Goal: Download file/media

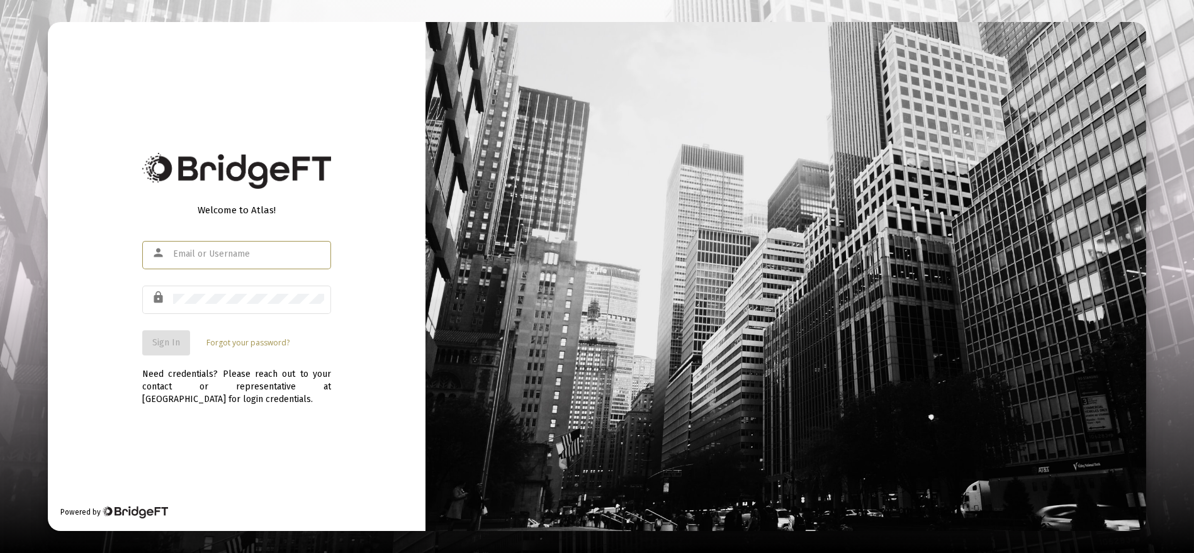
click at [235, 252] on input "text" at bounding box center [248, 254] width 151 height 10
type input "[EMAIL_ADDRESS][DOMAIN_NAME]"
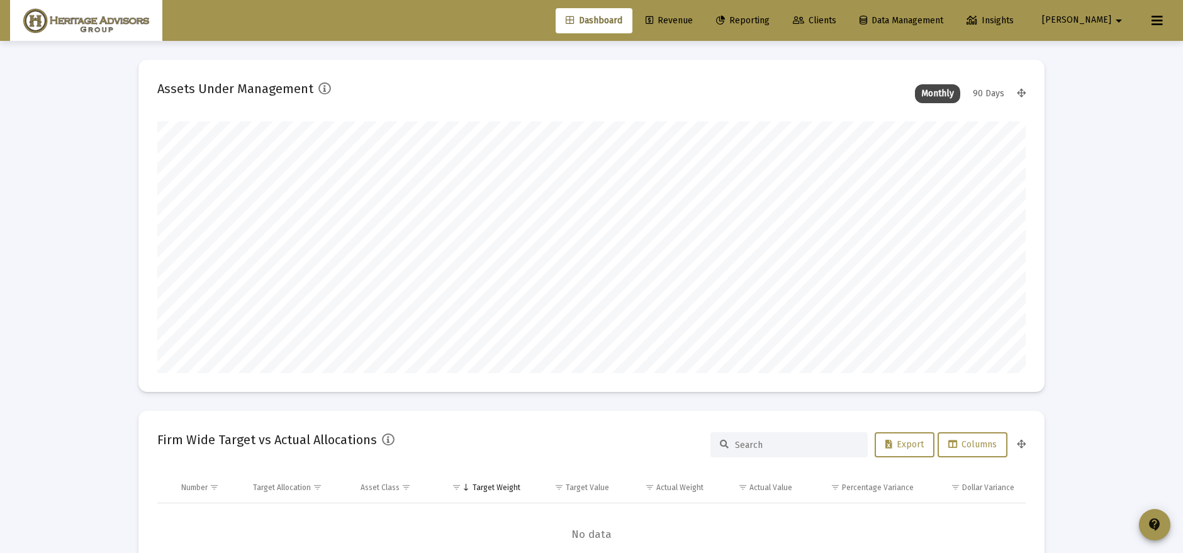
scroll to position [252, 467]
type input "[DATE]"
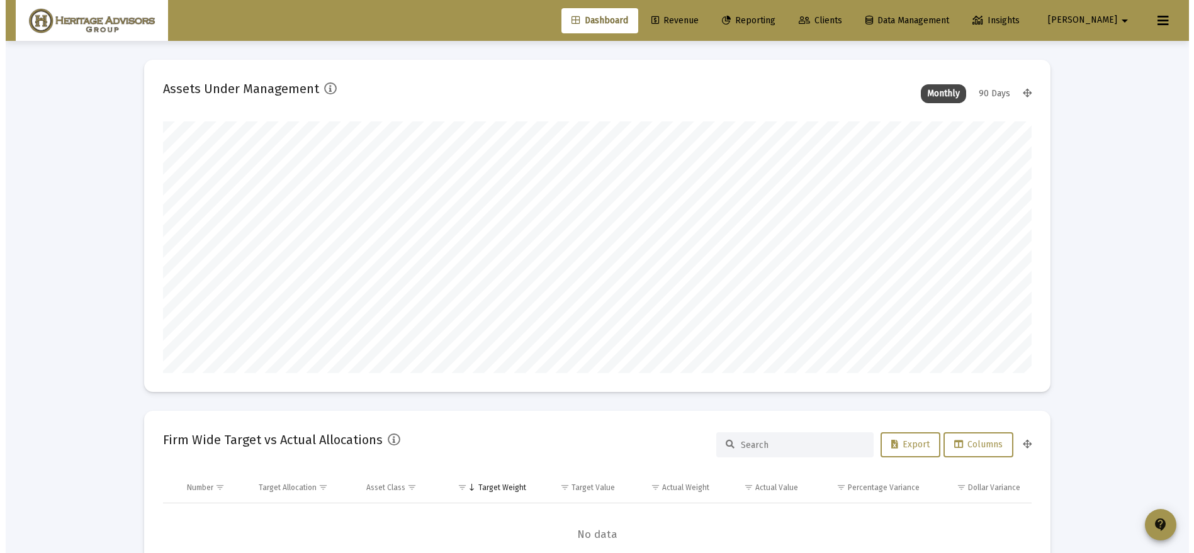
scroll to position [252, 406]
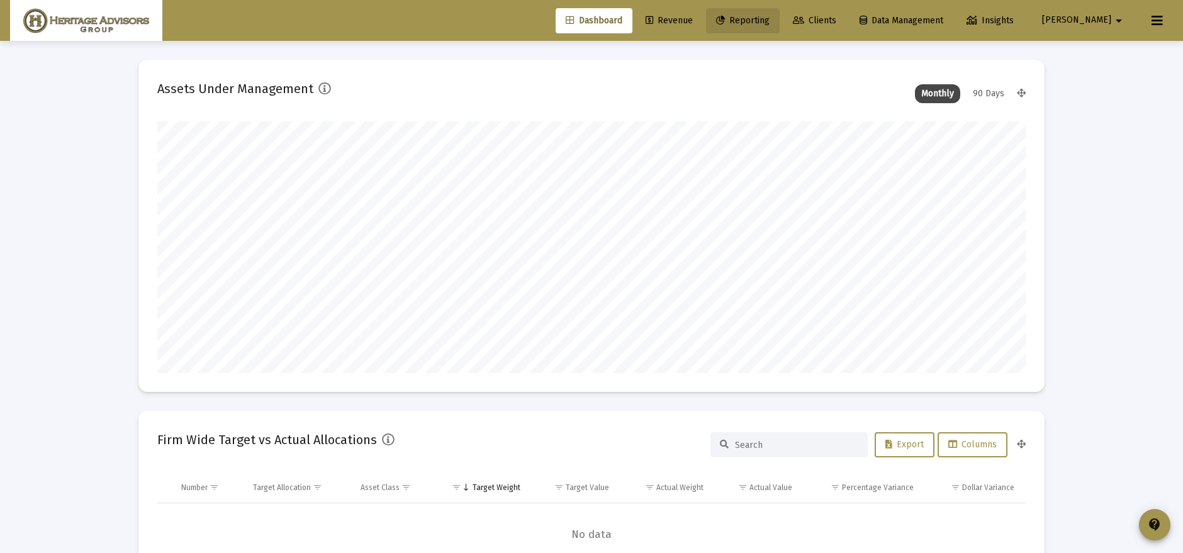
click at [780, 19] on link "Reporting" at bounding box center [743, 20] width 74 height 25
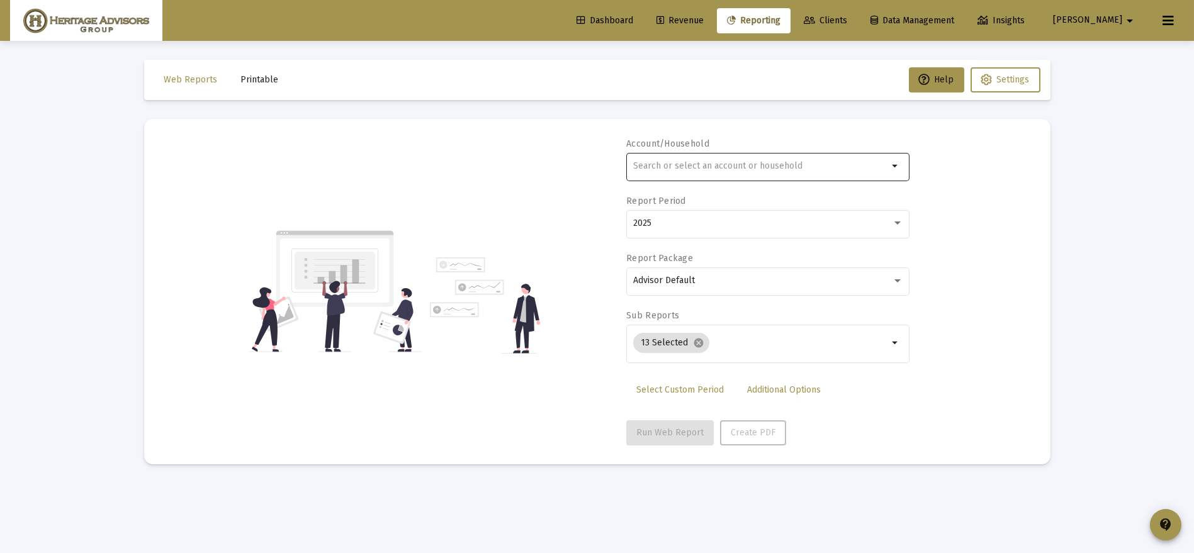
click at [755, 166] on input "text" at bounding box center [760, 166] width 255 height 10
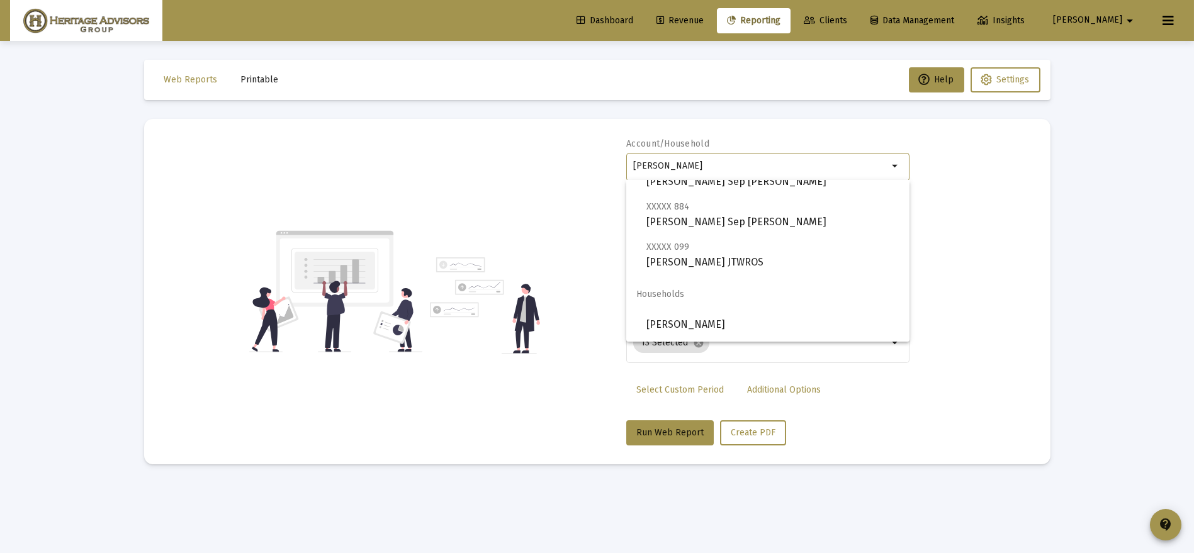
scroll to position [483, 0]
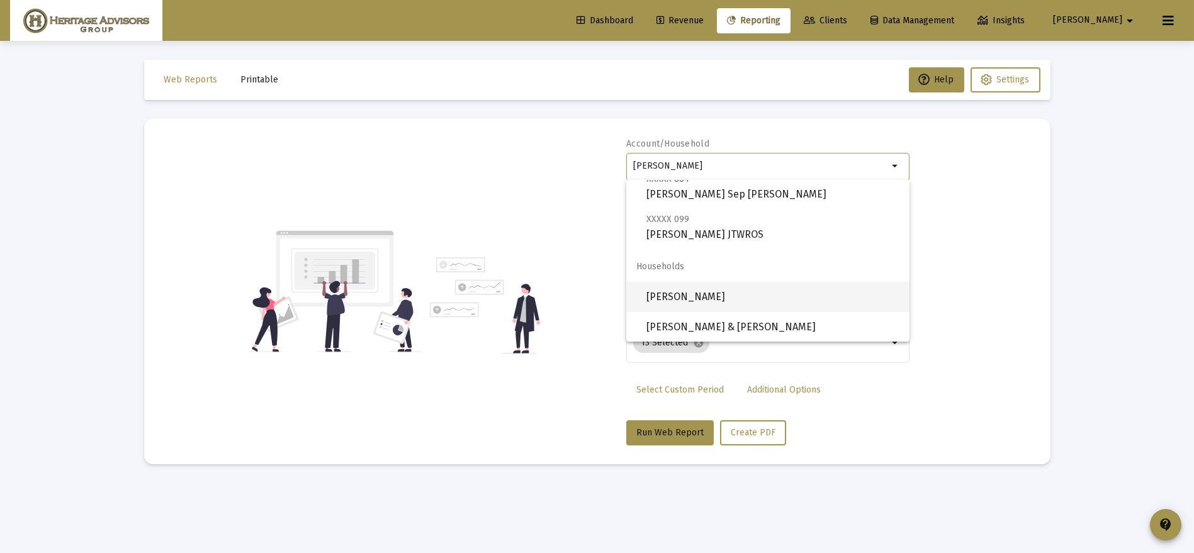
click at [744, 300] on span "[PERSON_NAME]" at bounding box center [772, 297] width 253 height 30
type input "[PERSON_NAME]"
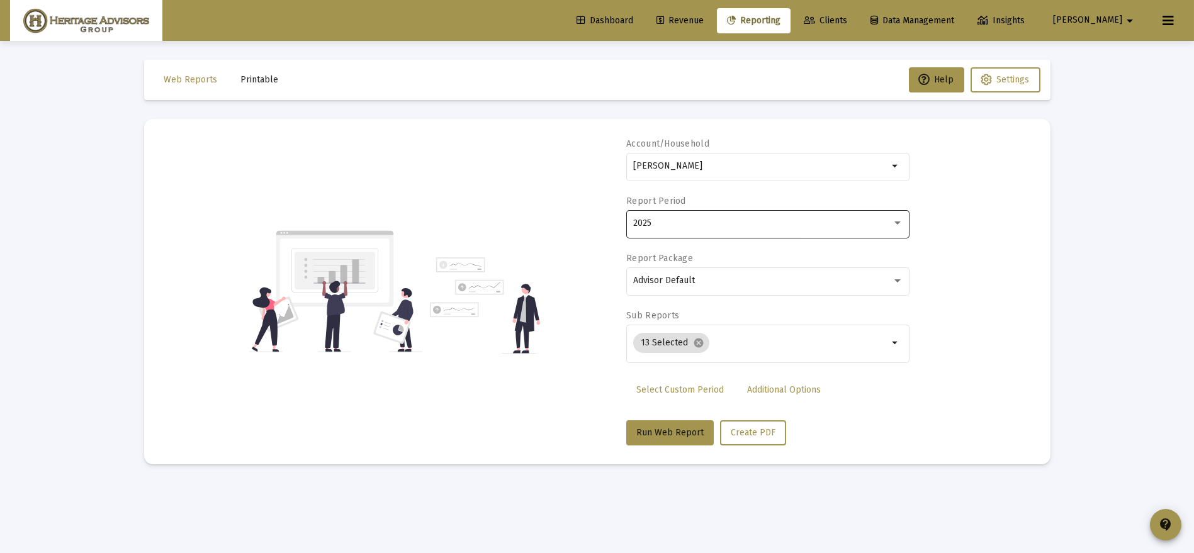
click at [698, 233] on div "2025" at bounding box center [768, 223] width 270 height 31
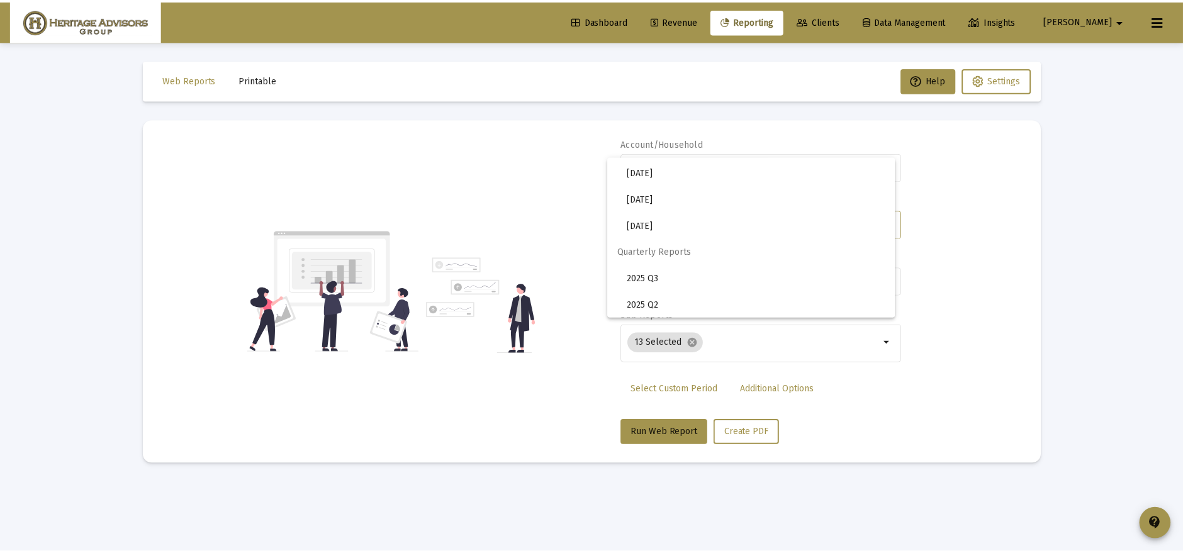
scroll to position [420, 0]
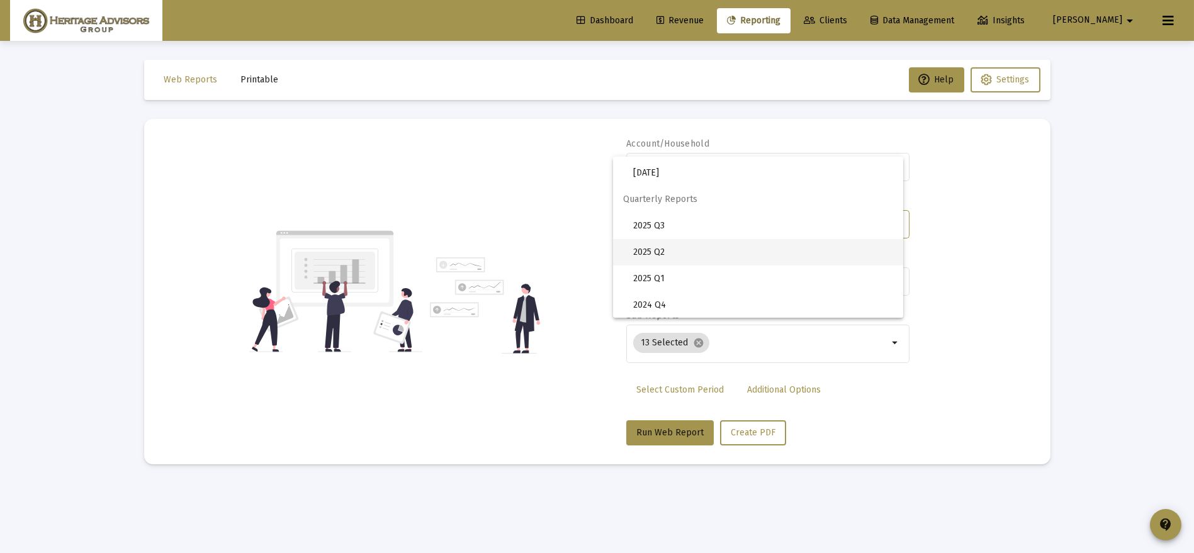
click at [663, 246] on span "2025 Q2" at bounding box center [763, 252] width 260 height 26
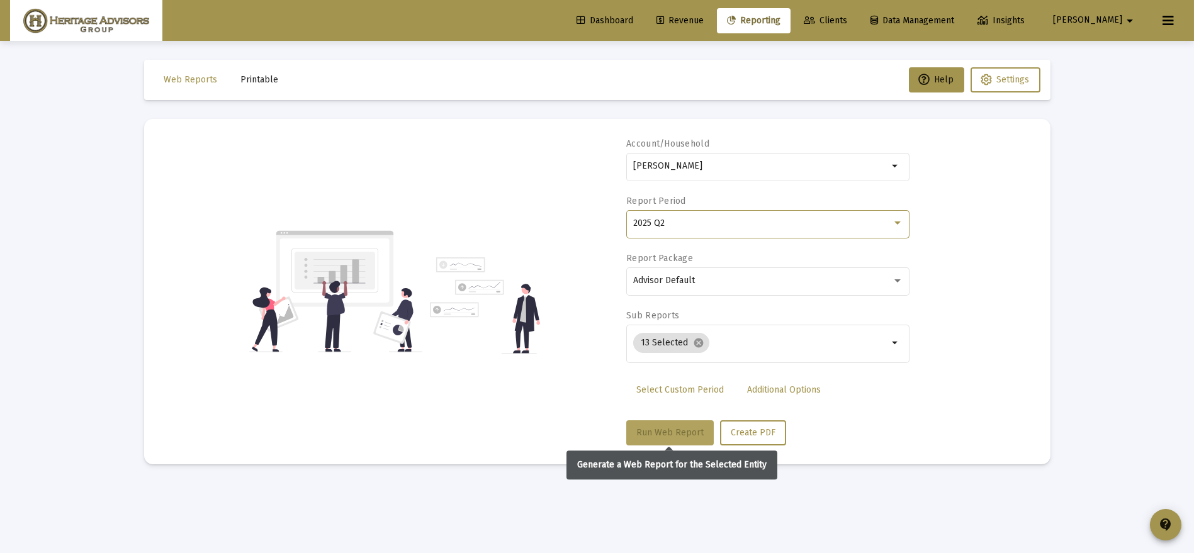
click at [663, 427] on span "Run Web Report" at bounding box center [669, 432] width 67 height 11
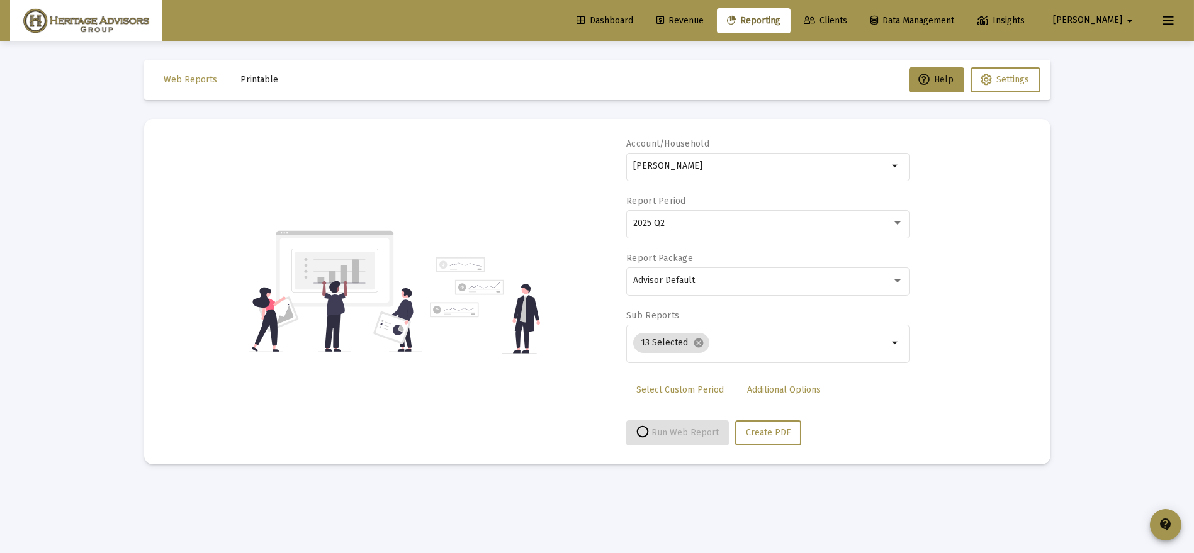
select select "View all"
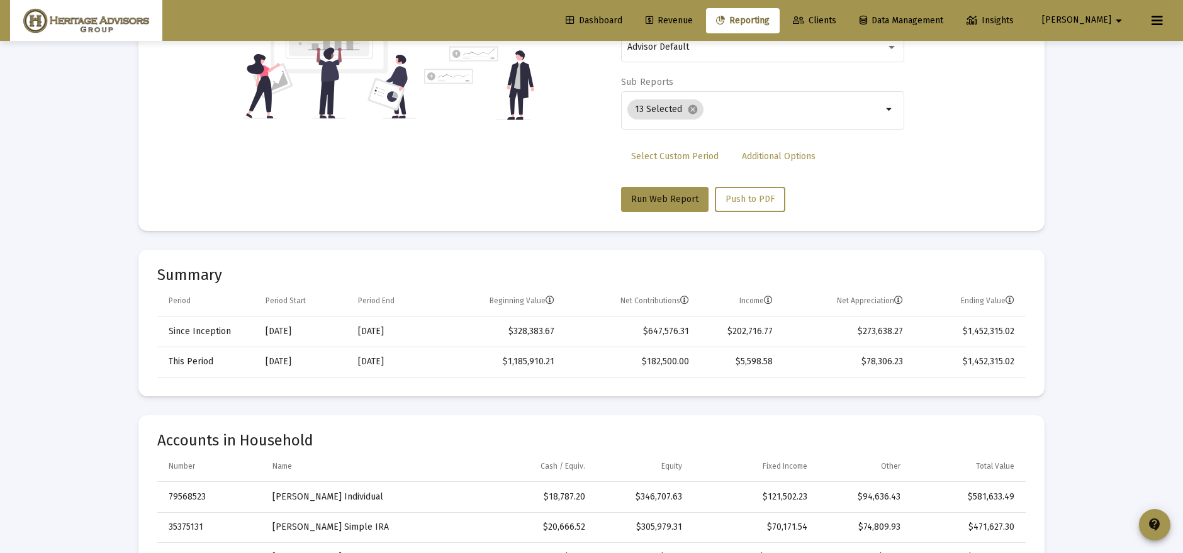
scroll to position [0, 0]
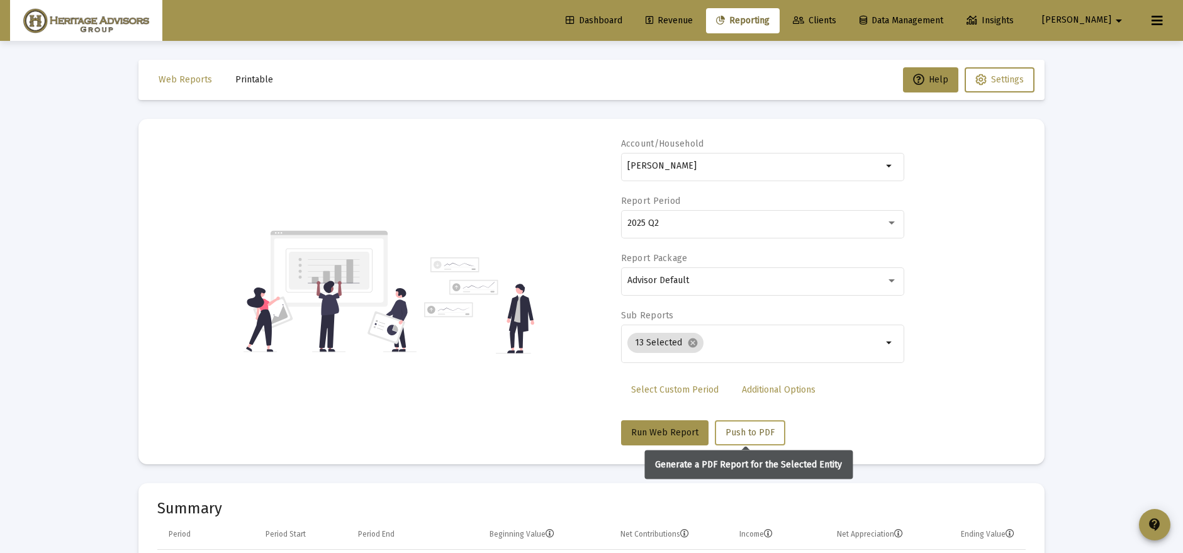
click at [758, 434] on span "Push to PDF" at bounding box center [750, 432] width 49 height 11
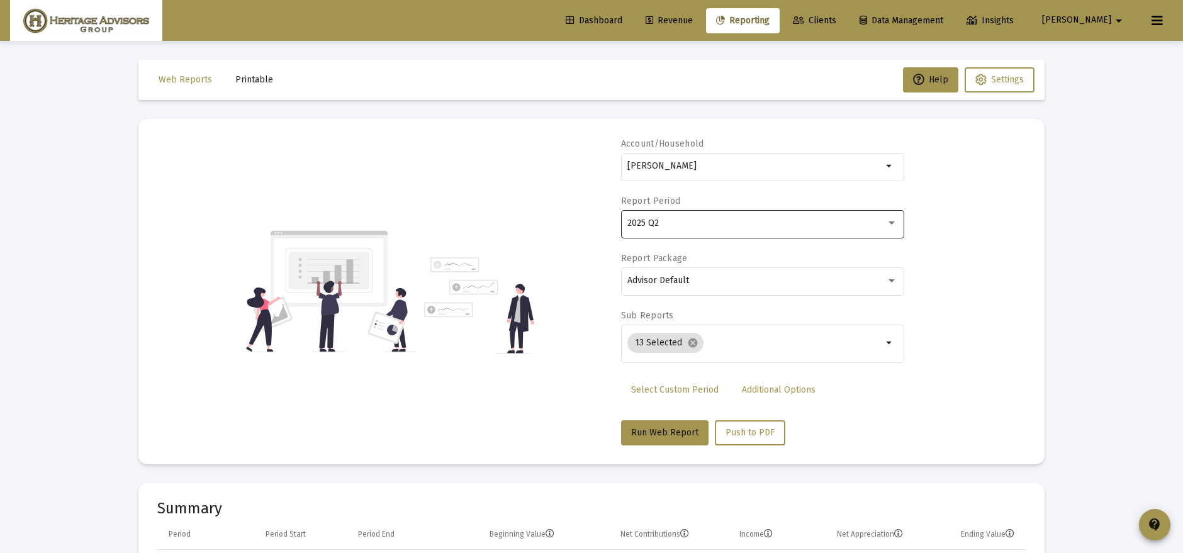
click at [738, 223] on div "2025 Q2" at bounding box center [757, 223] width 259 height 10
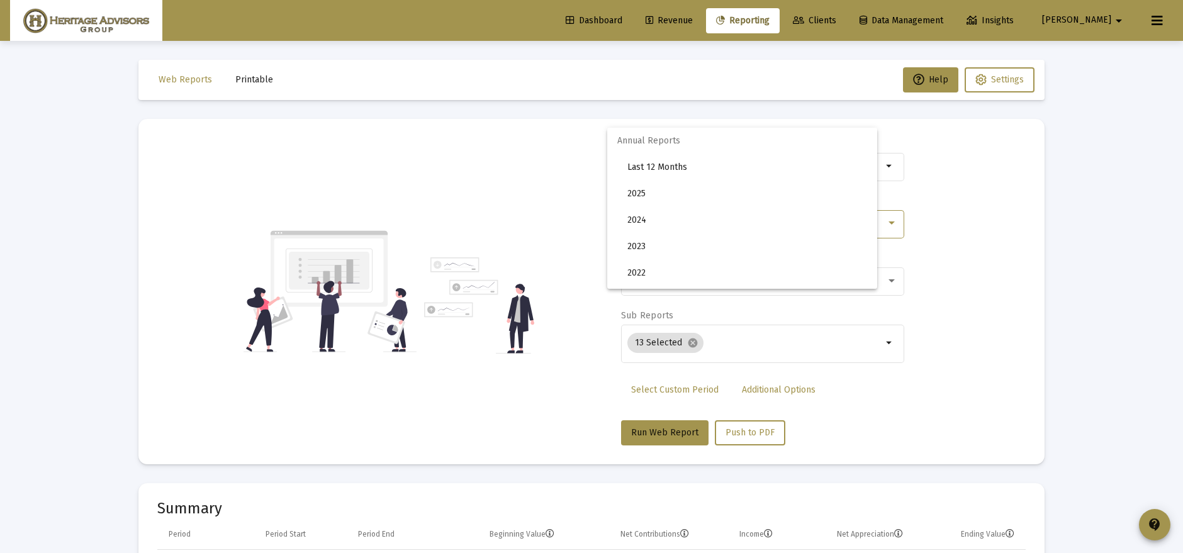
scroll to position [420, 0]
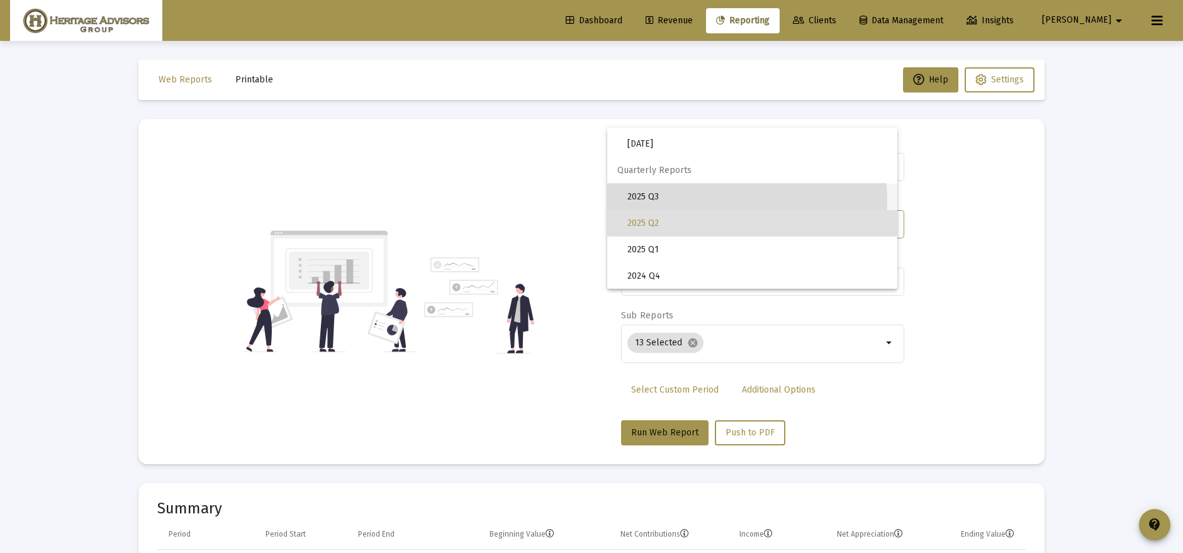
click at [689, 201] on span "2025 Q3" at bounding box center [758, 197] width 260 height 26
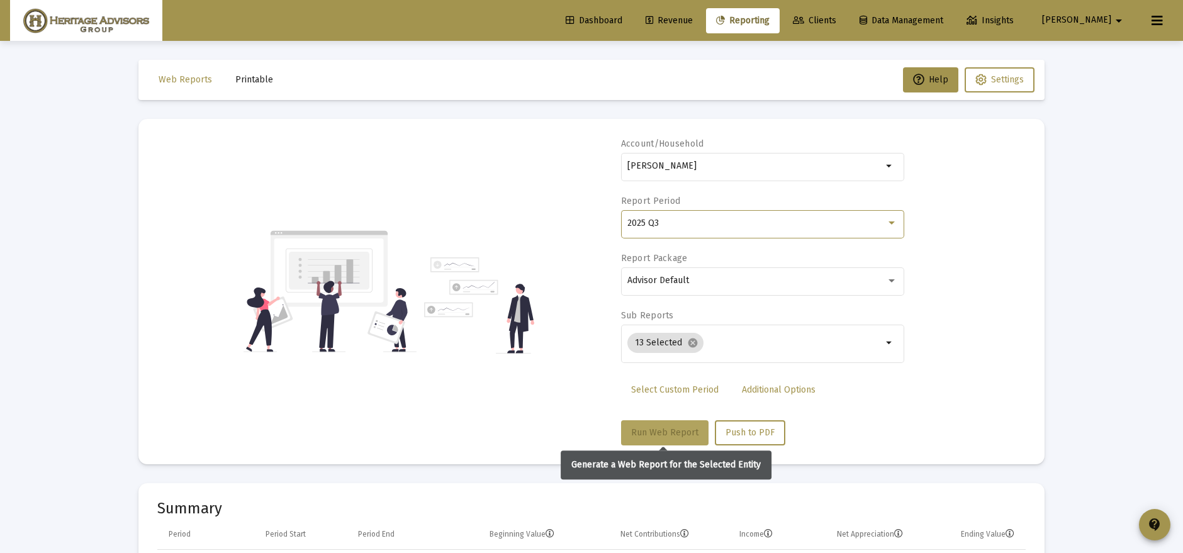
click at [655, 437] on button "Run Web Report" at bounding box center [664, 432] width 87 height 25
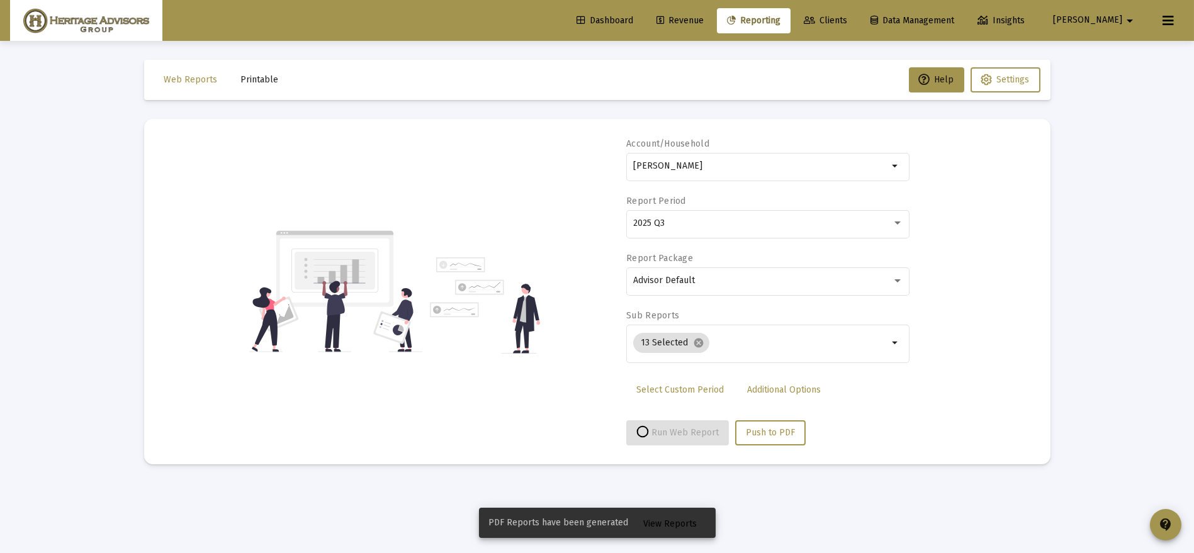
select select "View all"
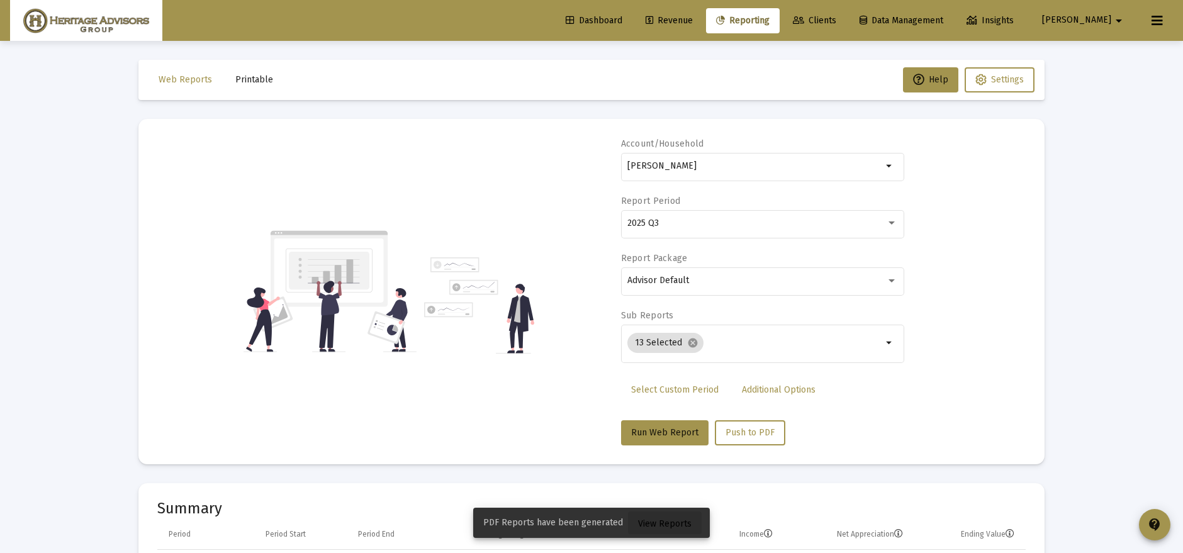
click at [664, 526] on span "View Reports" at bounding box center [664, 524] width 53 height 11
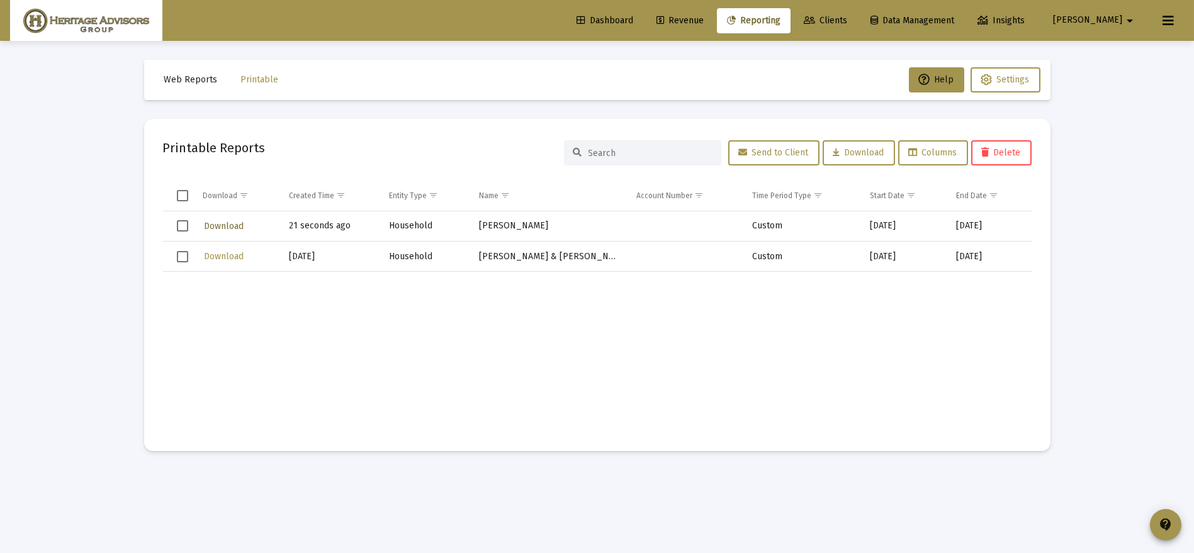
click at [227, 222] on span "Download" at bounding box center [224, 226] width 40 height 11
click at [176, 76] on span "Web Reports" at bounding box center [190, 79] width 53 height 11
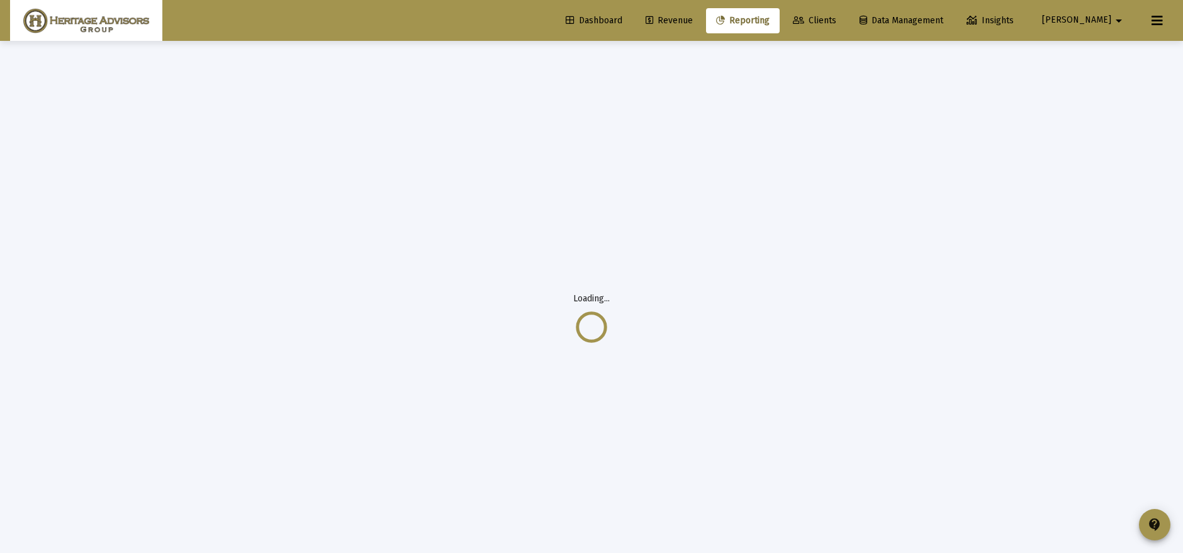
select select "View all"
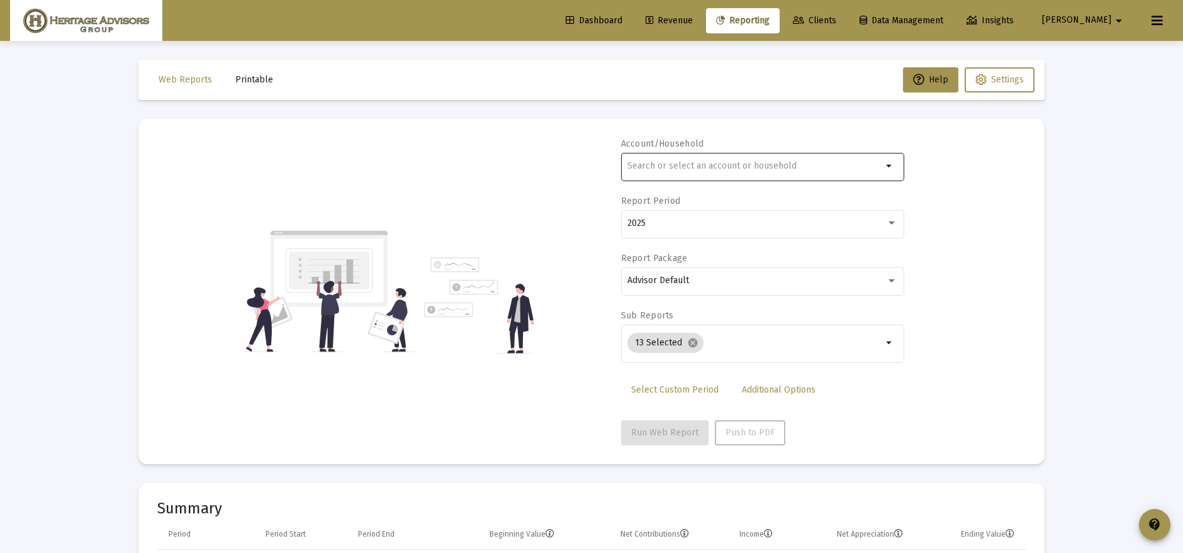
click at [818, 171] on div at bounding box center [755, 165] width 255 height 31
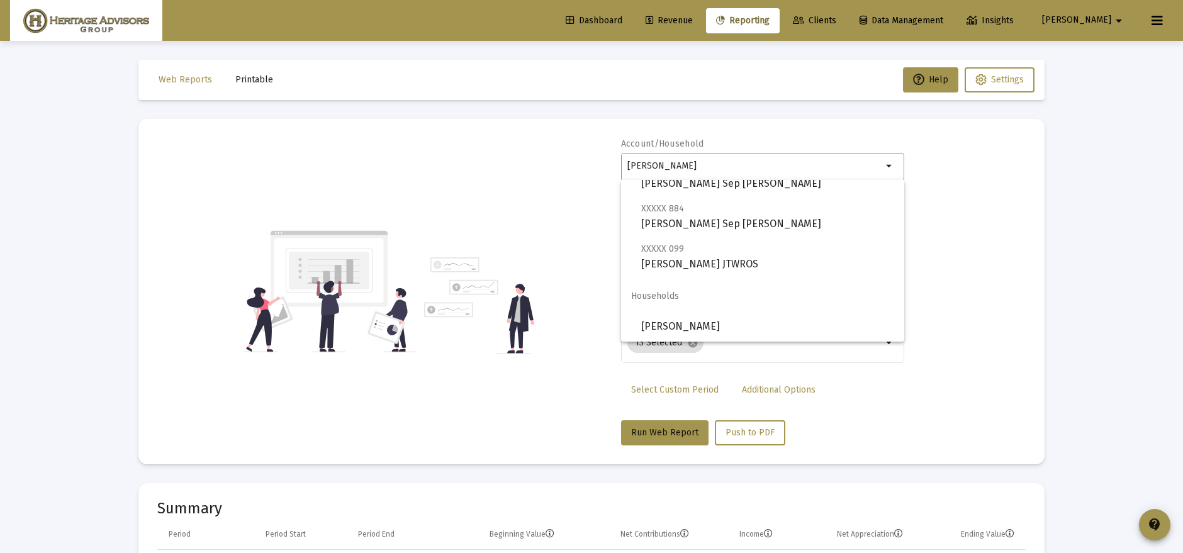
scroll to position [483, 0]
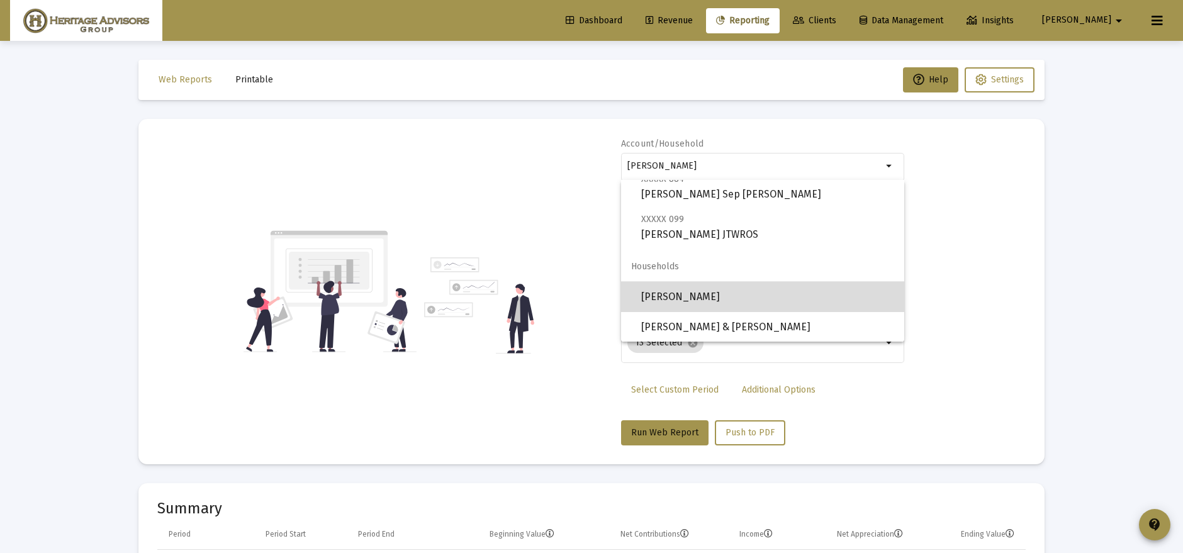
click at [789, 290] on span "[PERSON_NAME]" at bounding box center [767, 297] width 253 height 30
type input "[PERSON_NAME]"
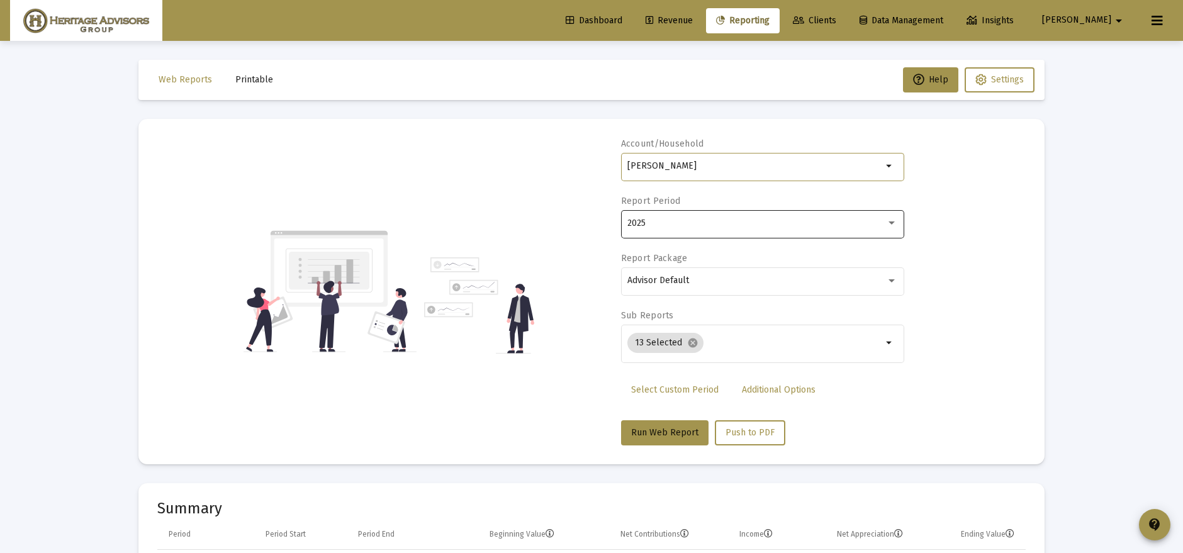
click at [673, 225] on div "2025" at bounding box center [757, 223] width 259 height 10
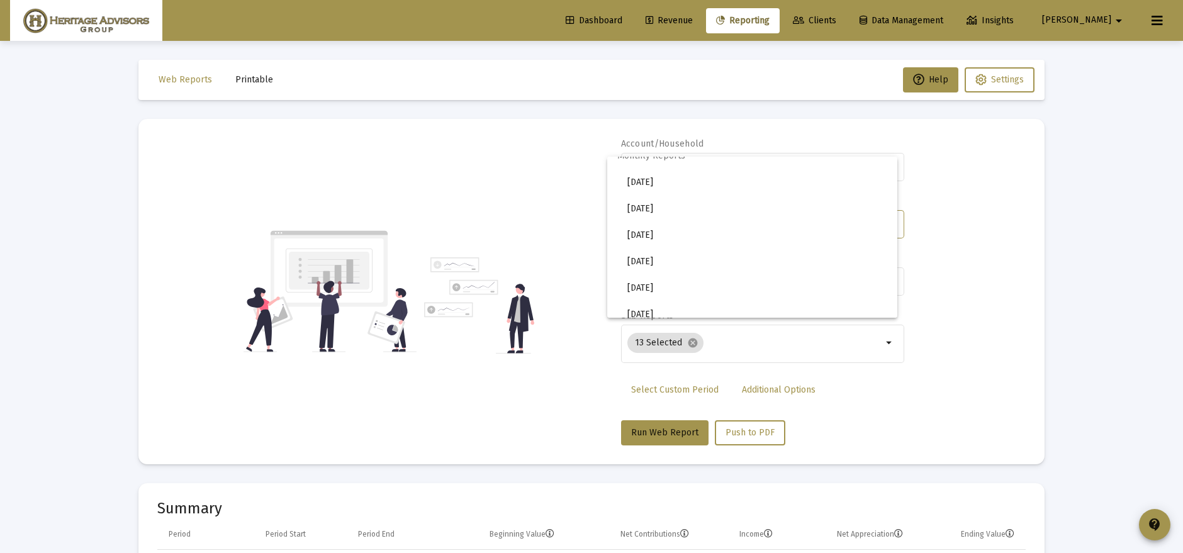
scroll to position [0, 0]
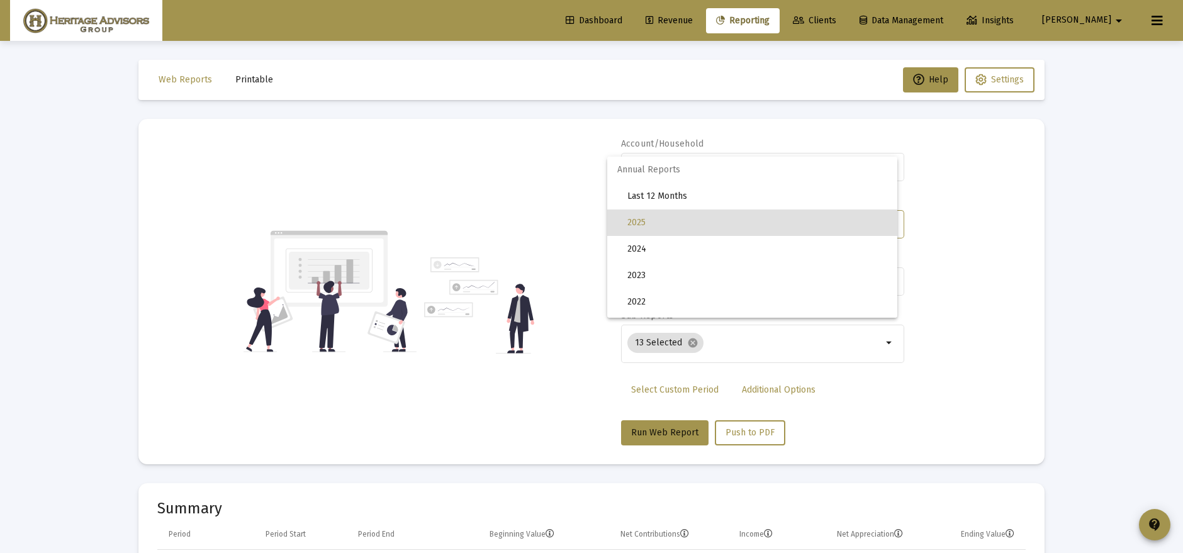
click at [658, 228] on span "2025" at bounding box center [758, 223] width 260 height 26
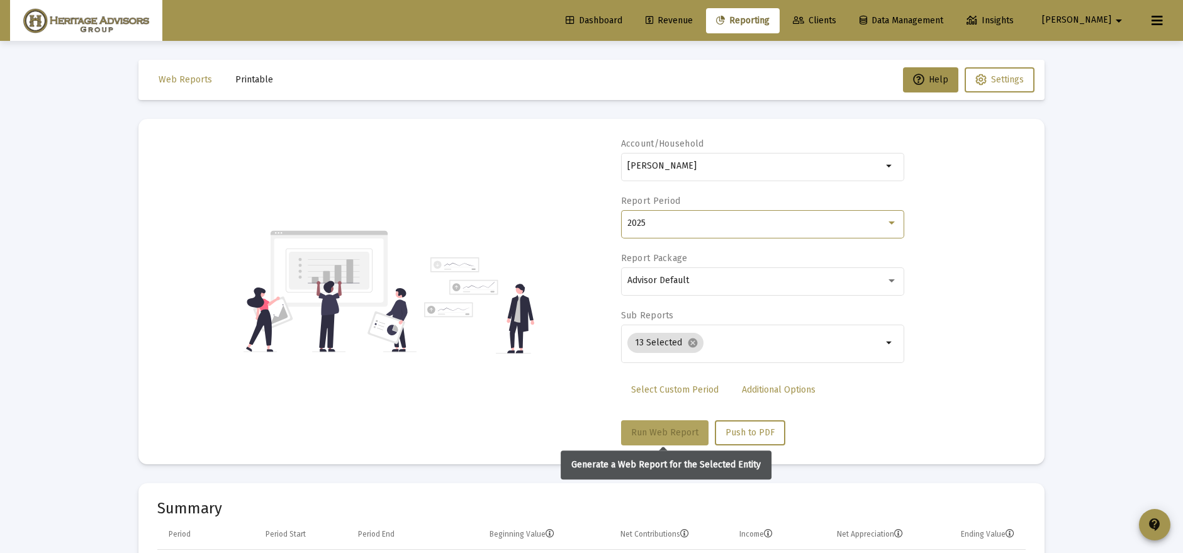
click at [681, 428] on span "Run Web Report" at bounding box center [664, 432] width 67 height 11
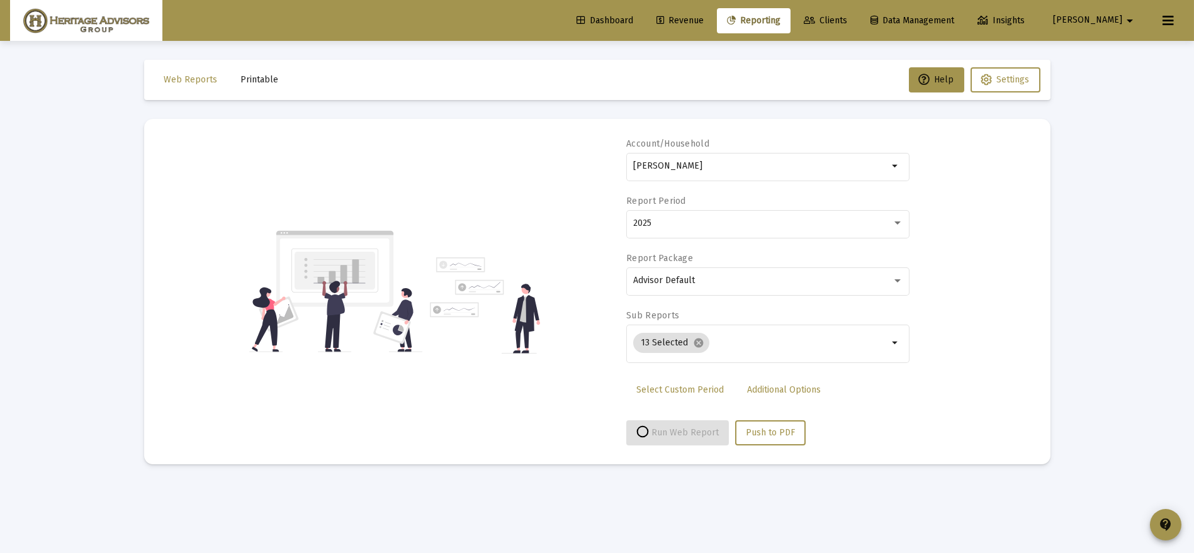
select select "View all"
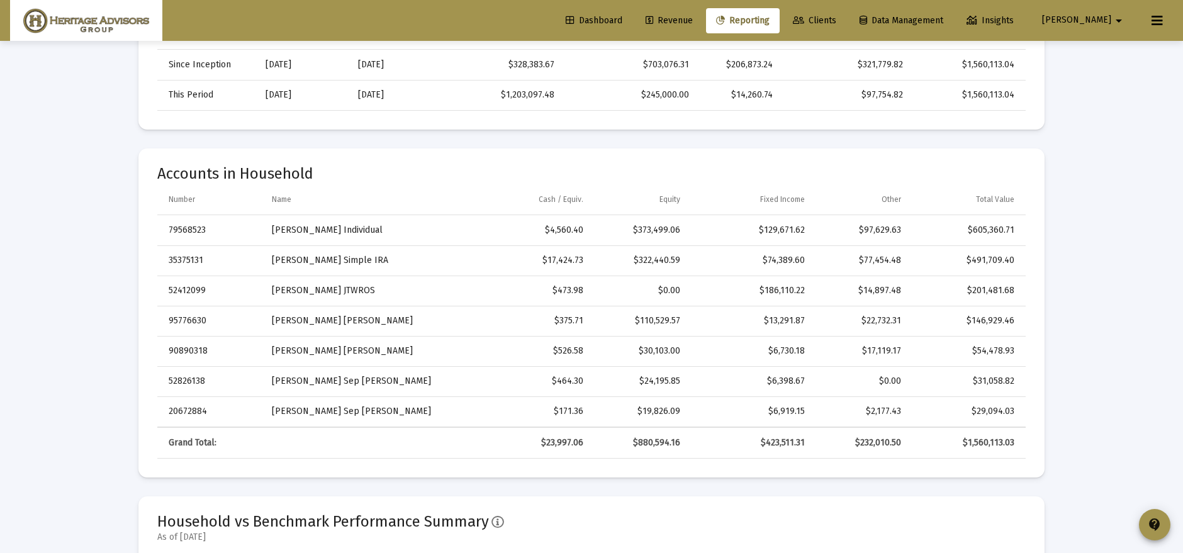
scroll to position [325, 0]
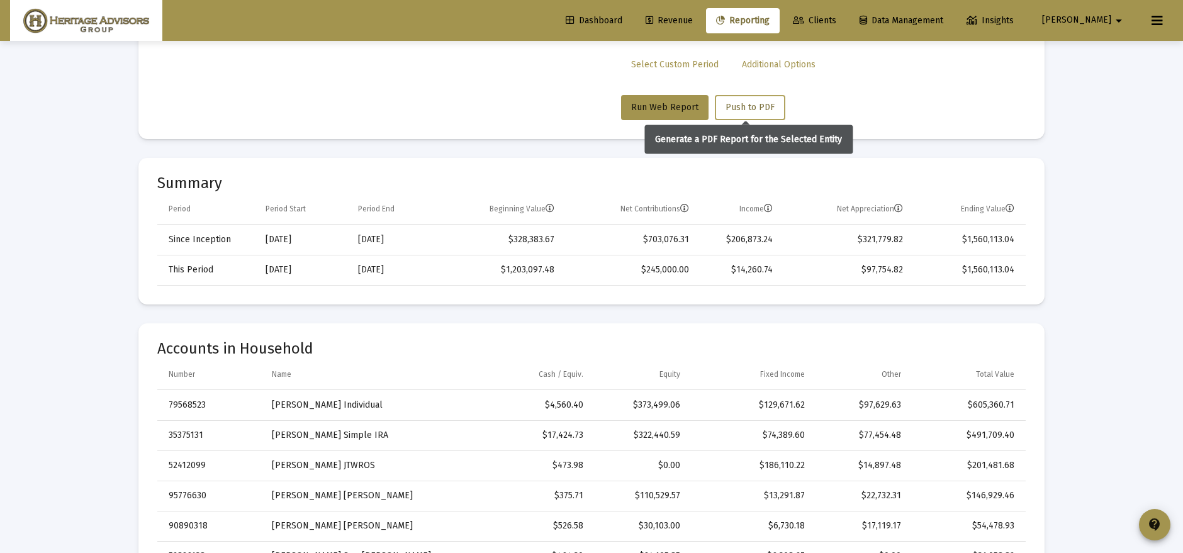
click at [750, 96] on button "Push to PDF" at bounding box center [750, 107] width 70 height 25
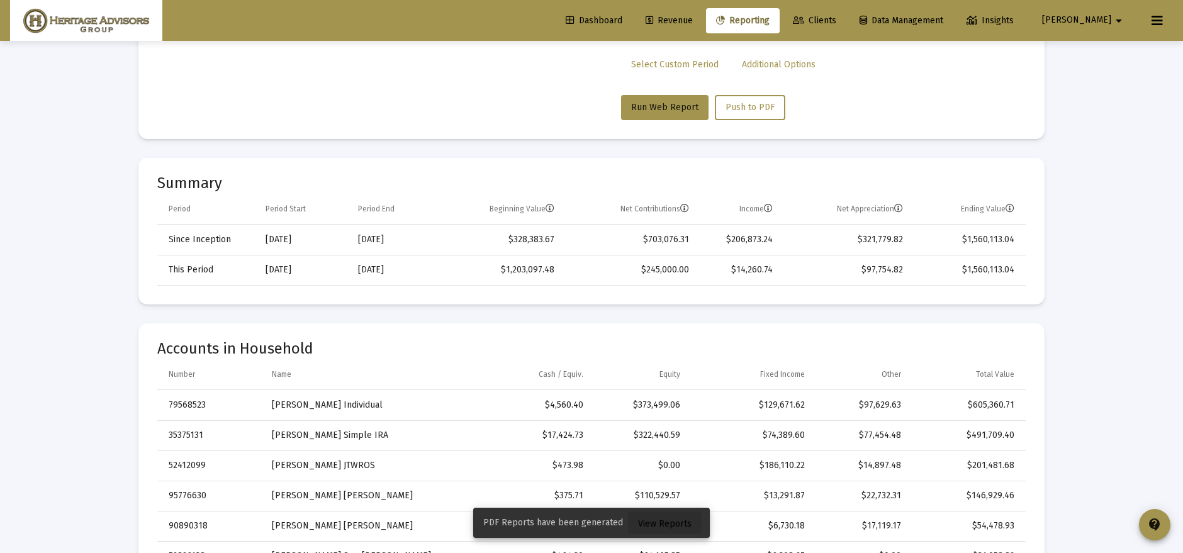
click at [641, 524] on span "View Reports" at bounding box center [664, 524] width 53 height 11
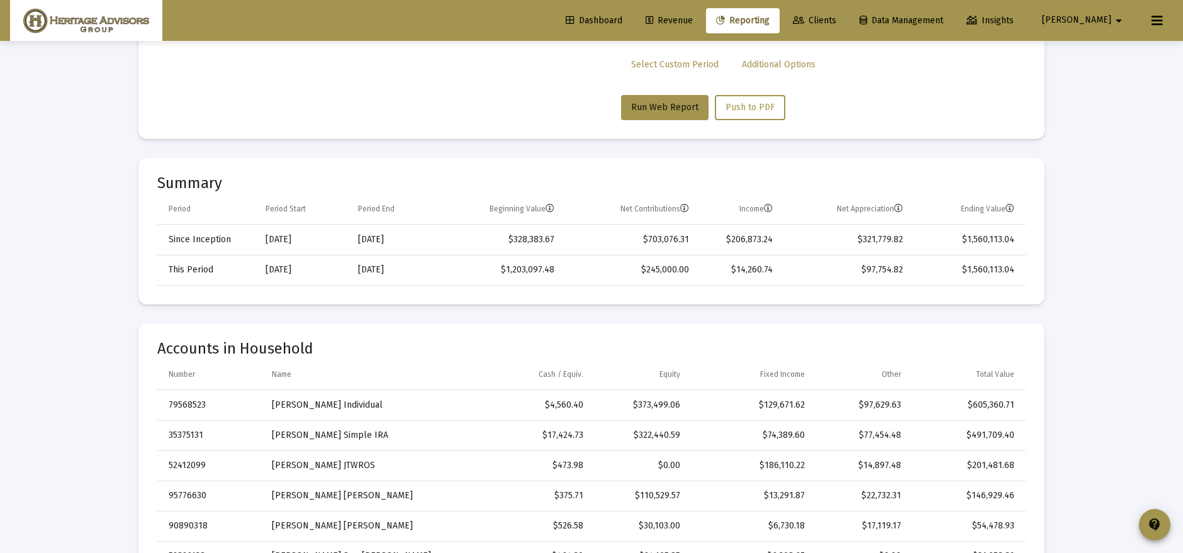
scroll to position [41, 0]
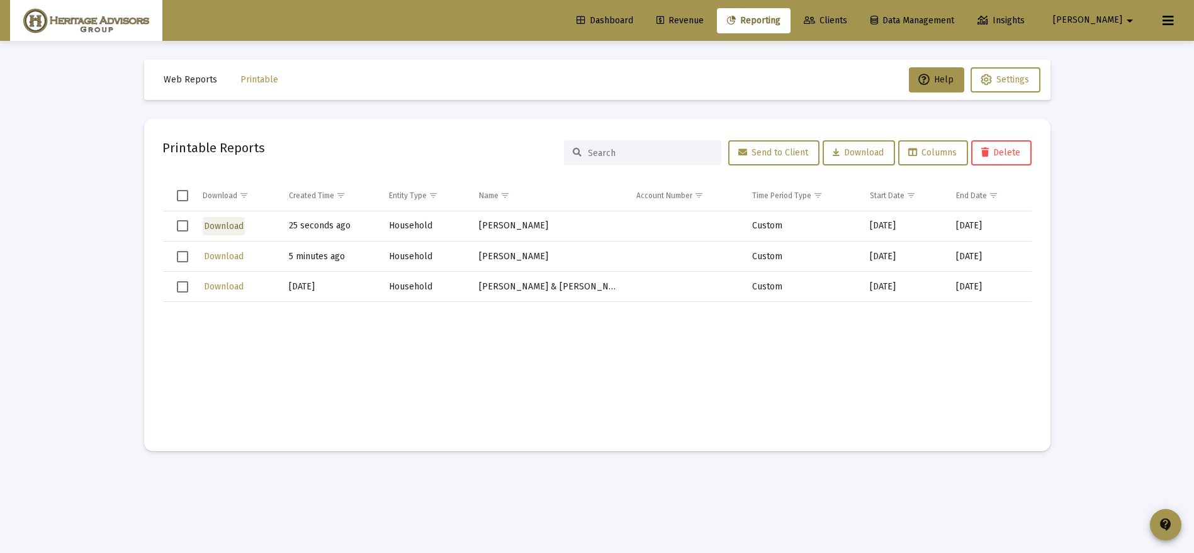
click at [232, 227] on span "Download" at bounding box center [224, 226] width 40 height 11
